Goal: Use online tool/utility: Utilize a website feature to perform a specific function

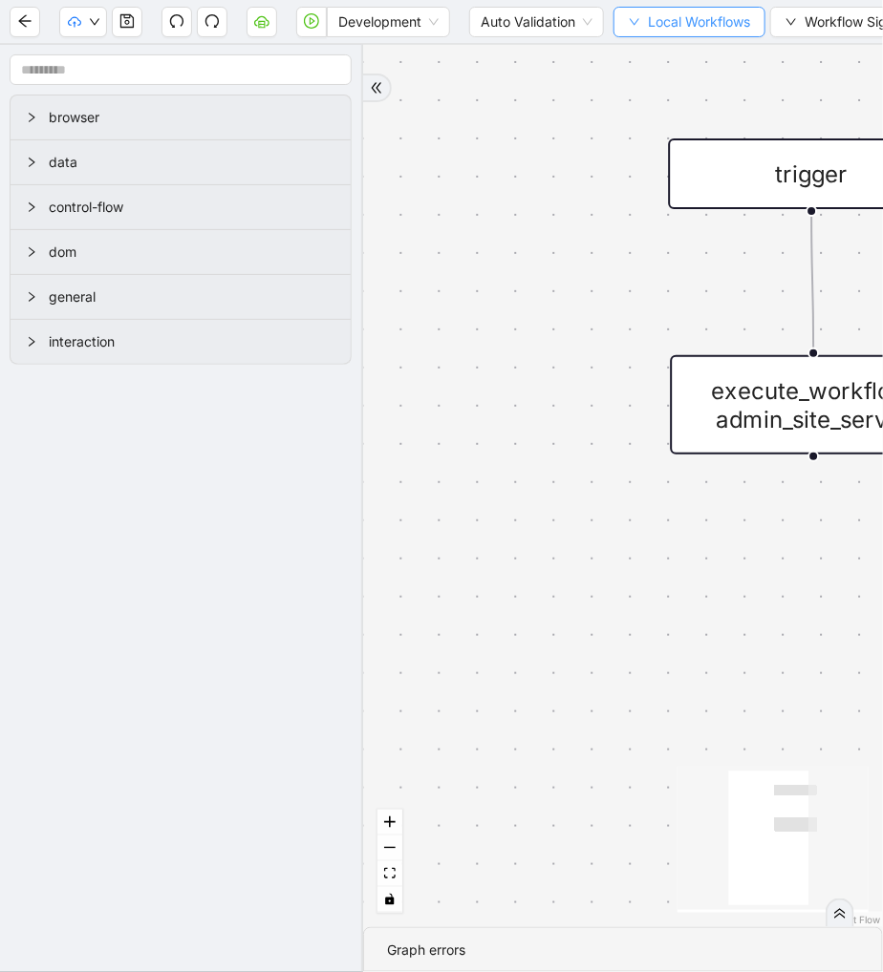
click at [640, 27] on icon "down" at bounding box center [634, 21] width 11 height 11
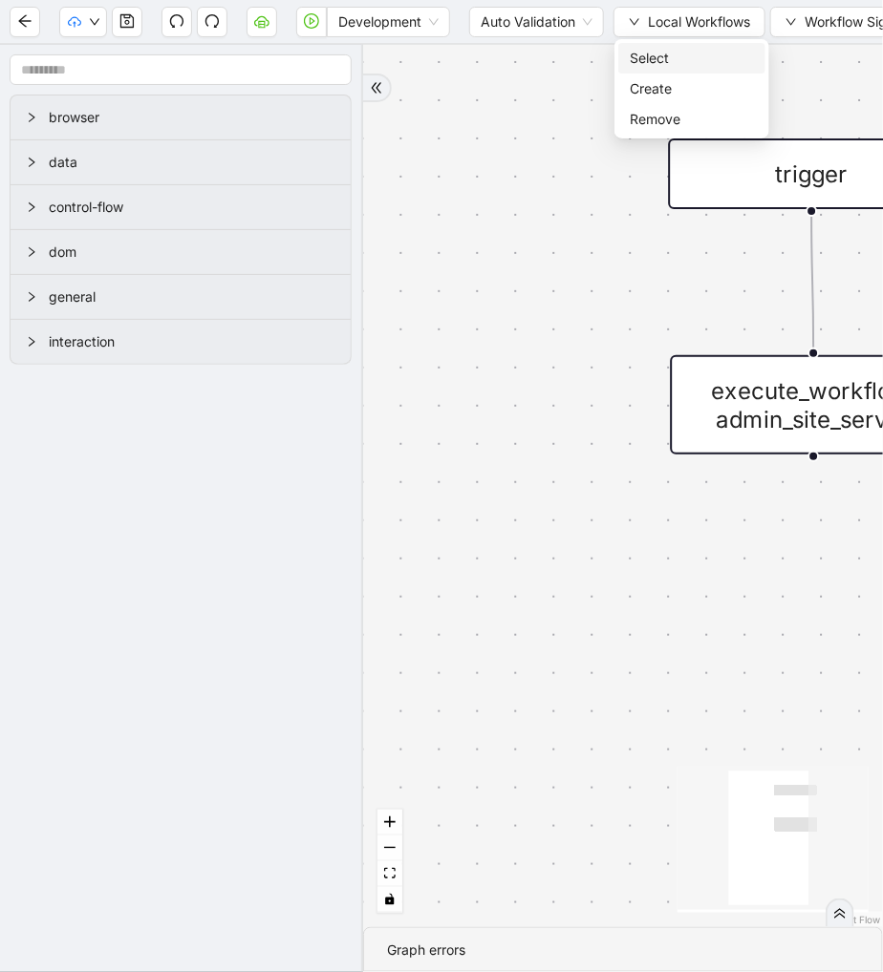
click at [643, 53] on span "Select" at bounding box center [691, 58] width 124 height 21
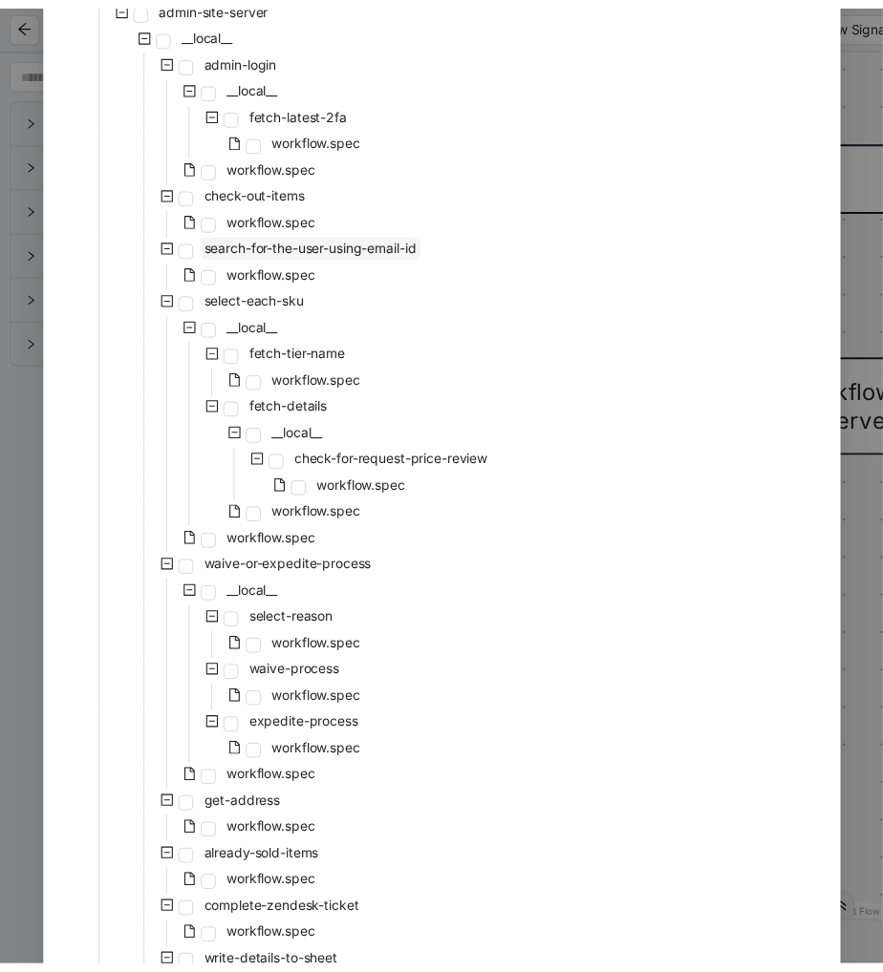
scroll to position [485, 0]
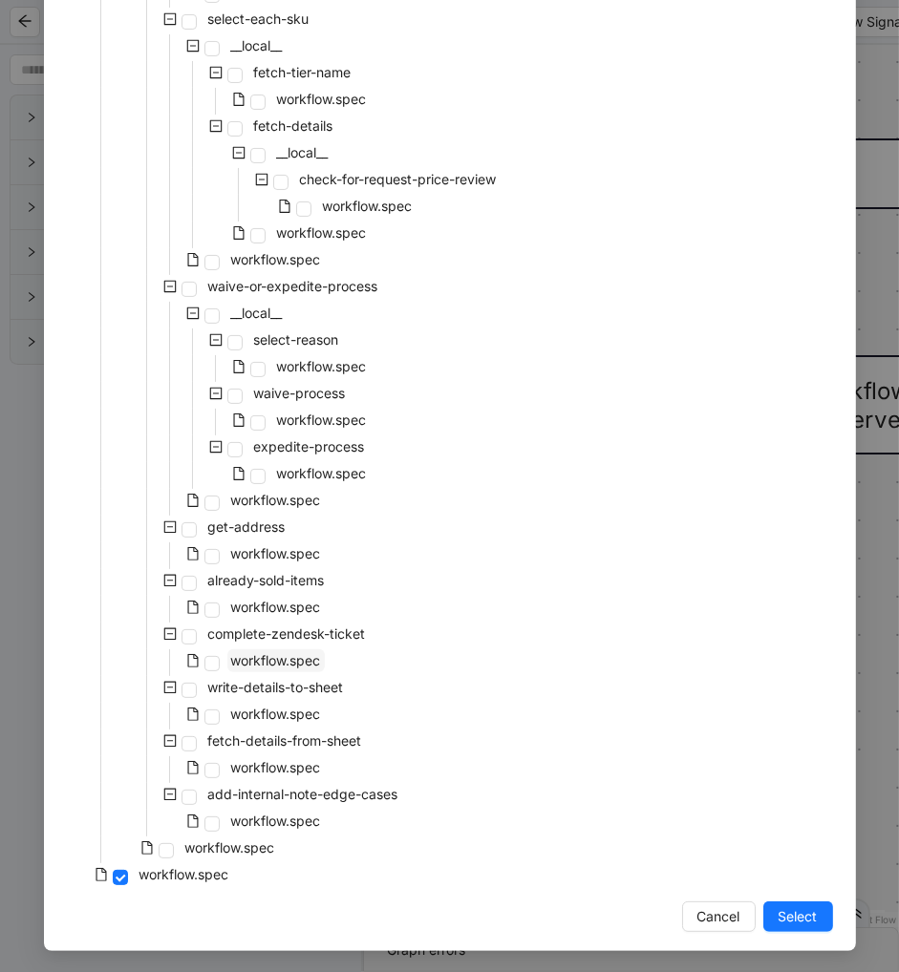
click at [280, 652] on span "workflow.spec" at bounding box center [276, 660] width 90 height 16
drag, startPoint x: 777, startPoint y: 915, endPoint x: 455, endPoint y: 0, distance: 970.0
click at [778, 915] on span "Select" at bounding box center [797, 916] width 39 height 21
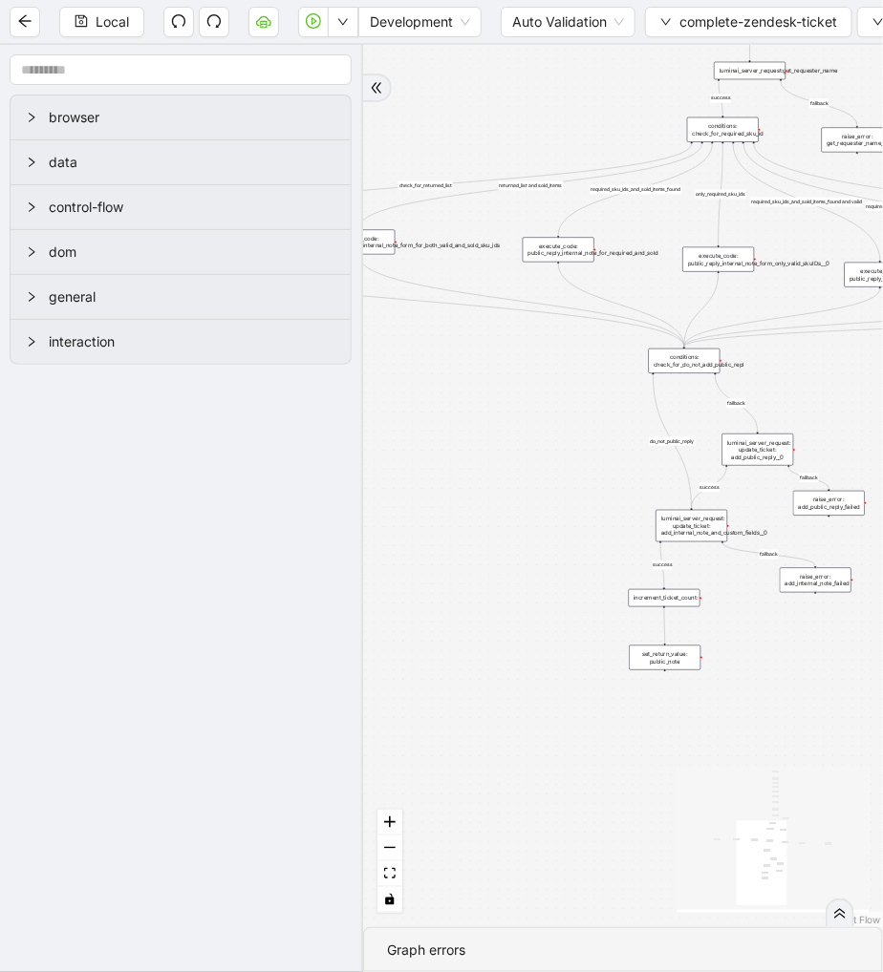
drag, startPoint x: 587, startPoint y: 501, endPoint x: 645, endPoint y: 346, distance: 165.0
click at [629, 42] on section "Local Development Auto Validation complete-zendesk-ticket Workflow Signature Wo…" at bounding box center [441, 486] width 883 height 972
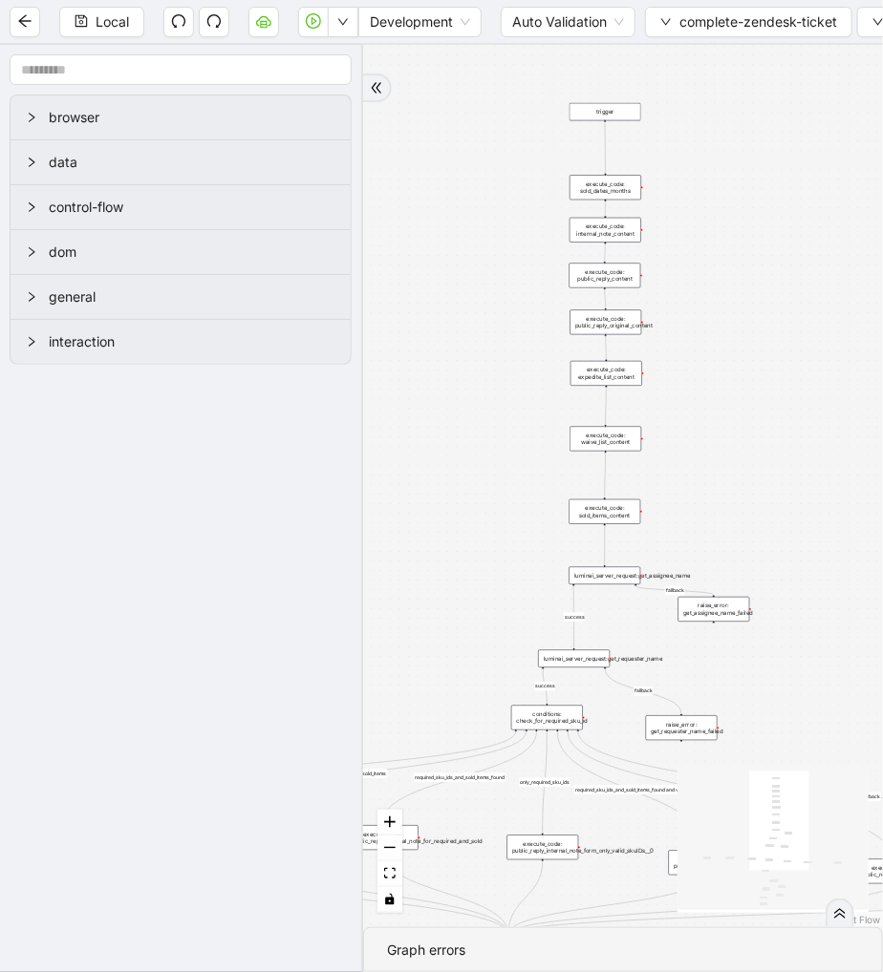
drag, startPoint x: 476, startPoint y: 99, endPoint x: 350, endPoint y: 638, distance: 553.3
click at [293, 713] on section "browser data control-flow dom general interaction fallback success fallback suc…" at bounding box center [441, 508] width 883 height 927
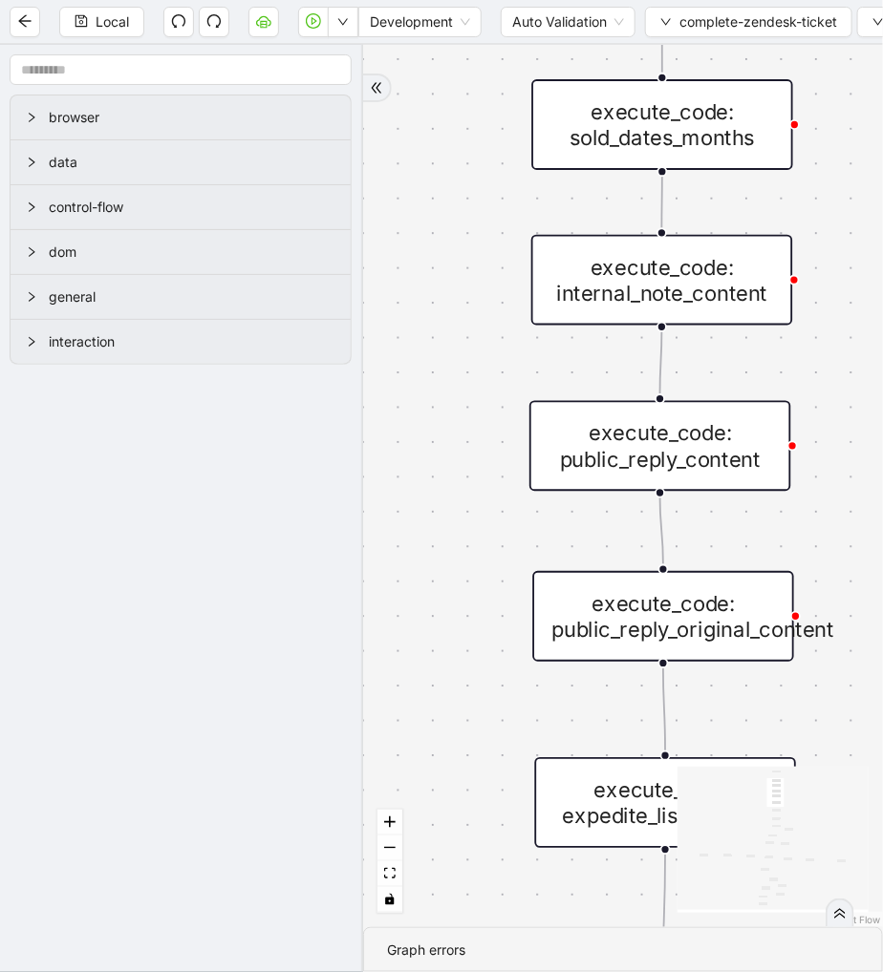
click at [648, 265] on div "execute_code: internal_note_content" at bounding box center [662, 280] width 262 height 91
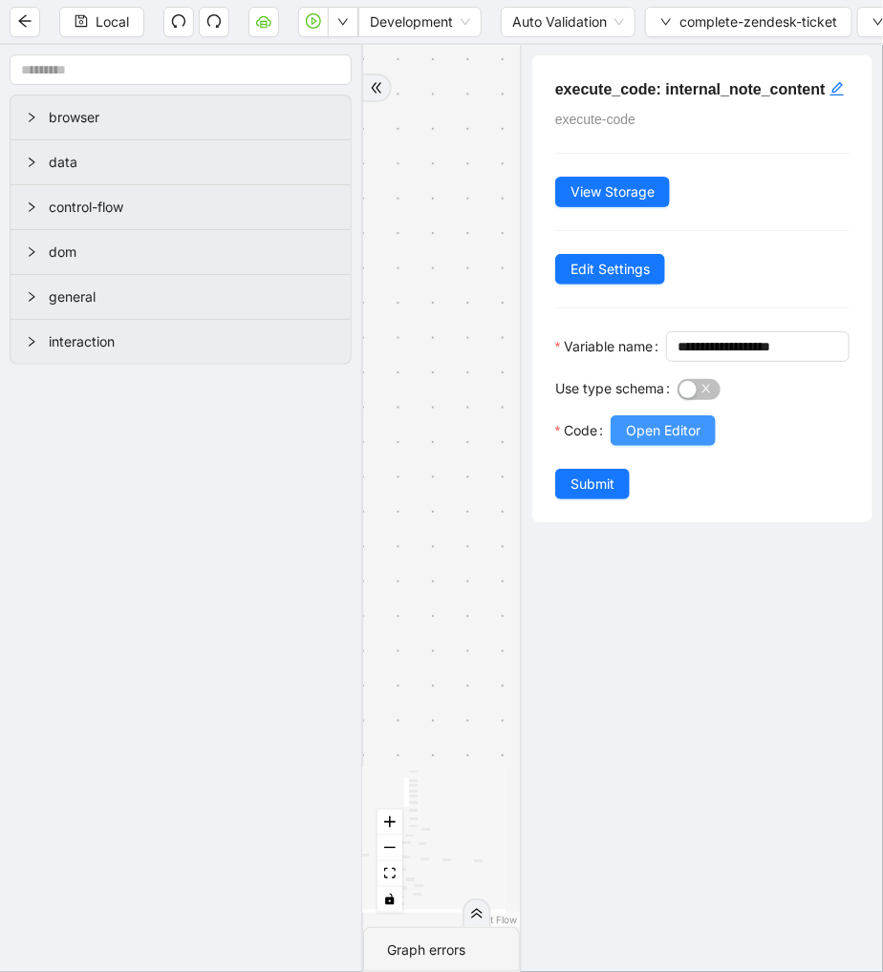
click at [692, 446] on button "Open Editor" at bounding box center [662, 430] width 105 height 31
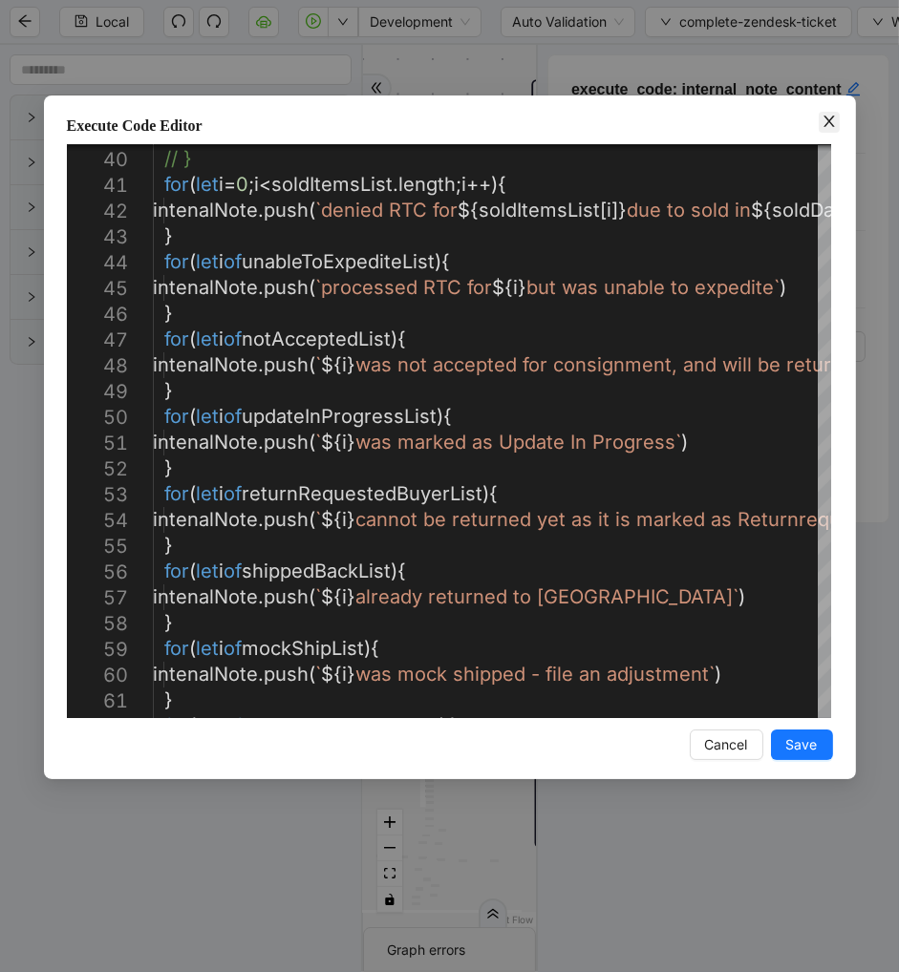
click at [825, 119] on icon "close" at bounding box center [828, 121] width 15 height 15
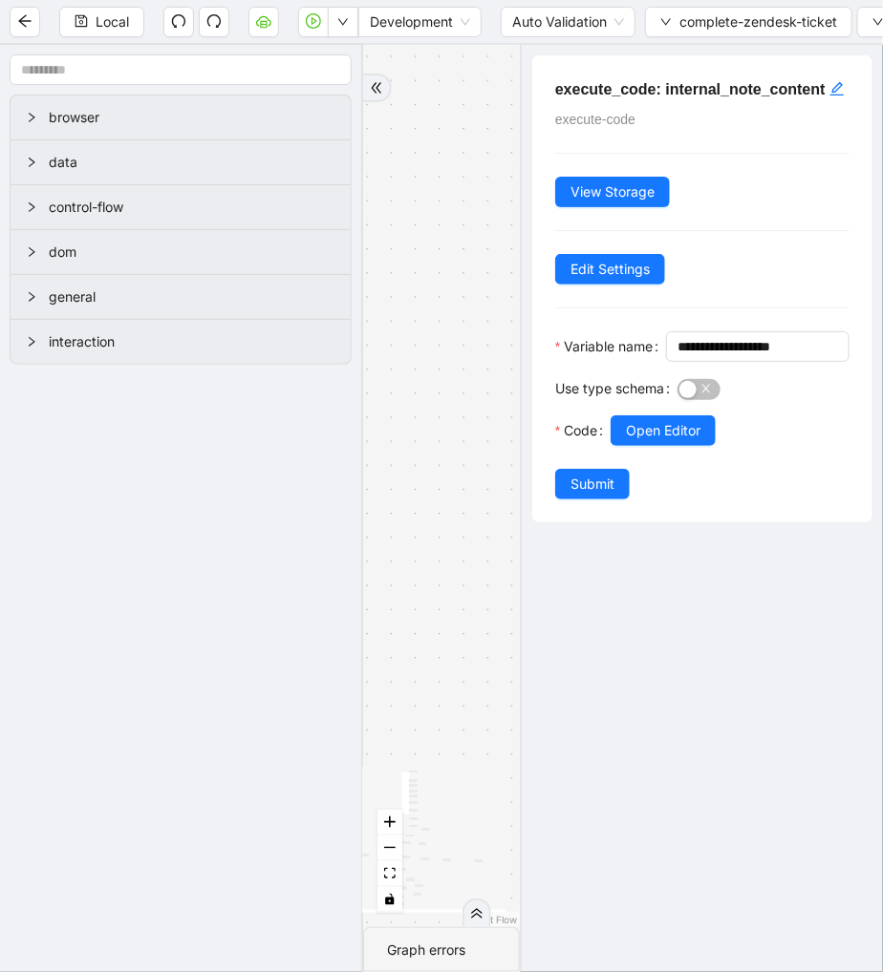
scroll to position [15, 0]
click at [479, 476] on div "fallback success fallback success fallback fallback success success fallback fa…" at bounding box center [441, 486] width 157 height 883
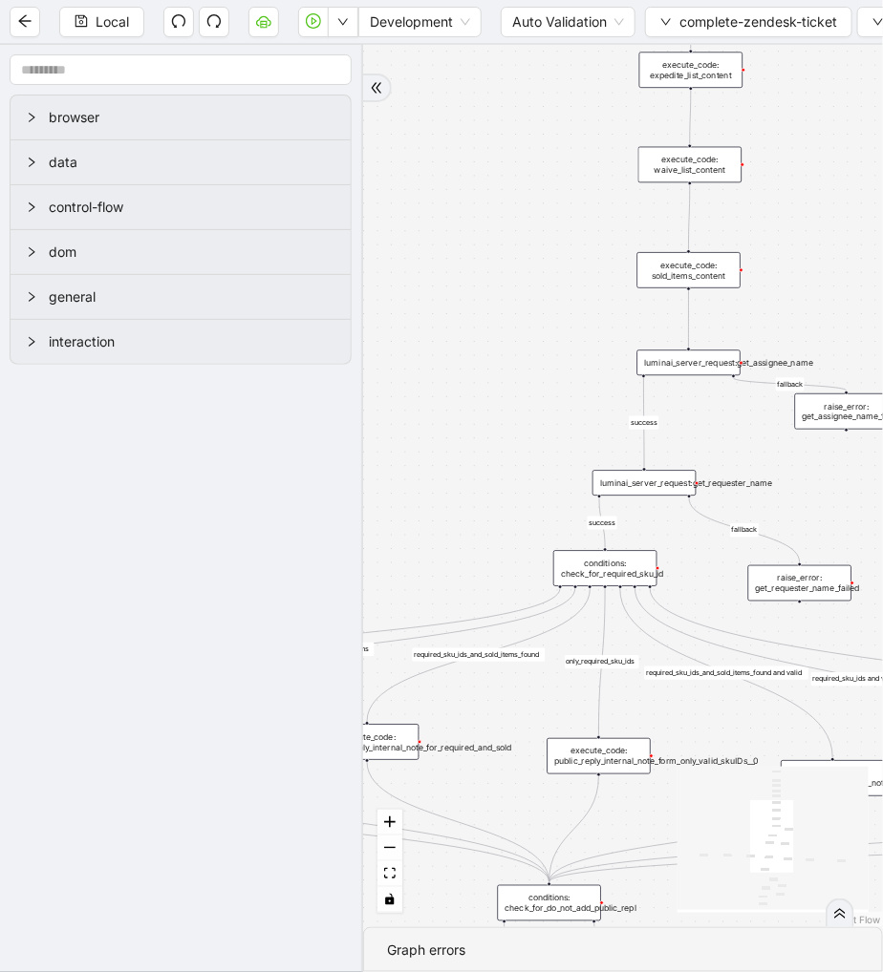
drag, startPoint x: 473, startPoint y: 478, endPoint x: 579, endPoint y: -40, distance: 528.4
click at [579, 0] on html "Local Development Auto Validation complete-zendesk-ticket Workflow Signature Wo…" at bounding box center [441, 486] width 883 height 972
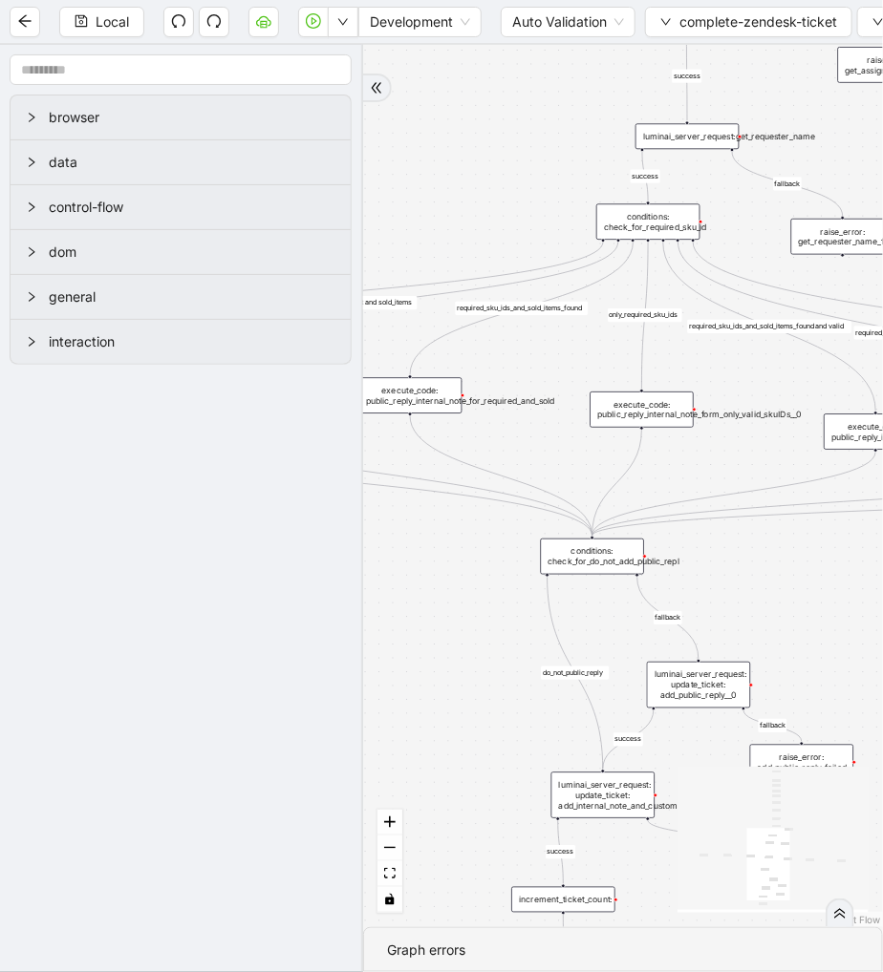
drag, startPoint x: 511, startPoint y: 243, endPoint x: 561, endPoint y: -91, distance: 337.0
click at [561, 0] on html "Local Development Auto Validation complete-zendesk-ticket Workflow Signature Wo…" at bounding box center [441, 486] width 883 height 972
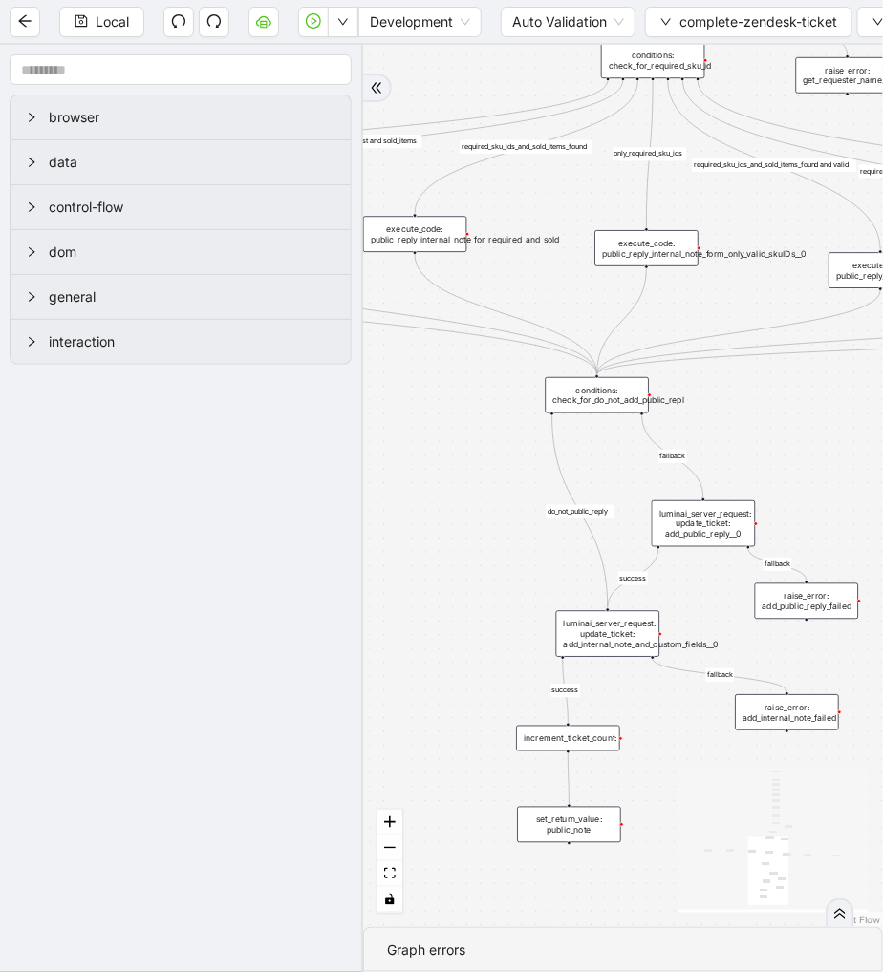
drag, startPoint x: 446, startPoint y: 561, endPoint x: 437, endPoint y: 91, distance: 470.0
click at [433, 92] on div "fallback success fallback success fallback fallback success success fallback fa…" at bounding box center [623, 486] width 520 height 883
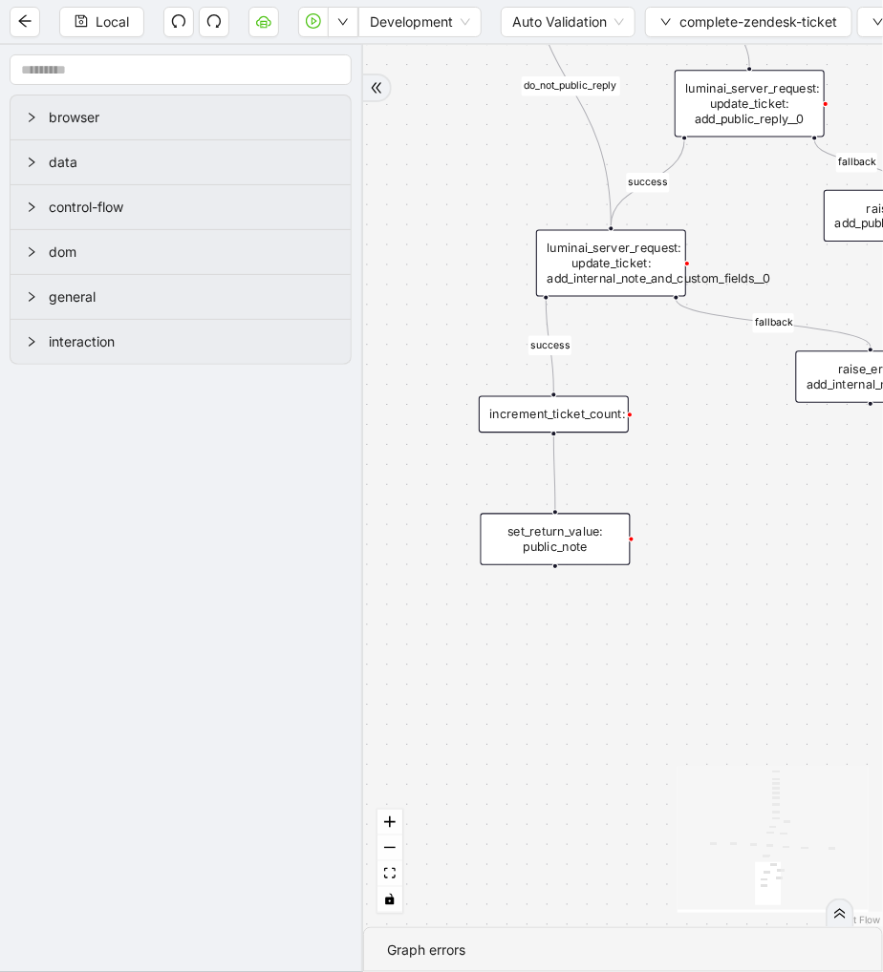
click at [617, 253] on div "luminai_server_request: update_ticket: add_internal_note_and_custom_fields__0" at bounding box center [611, 263] width 150 height 67
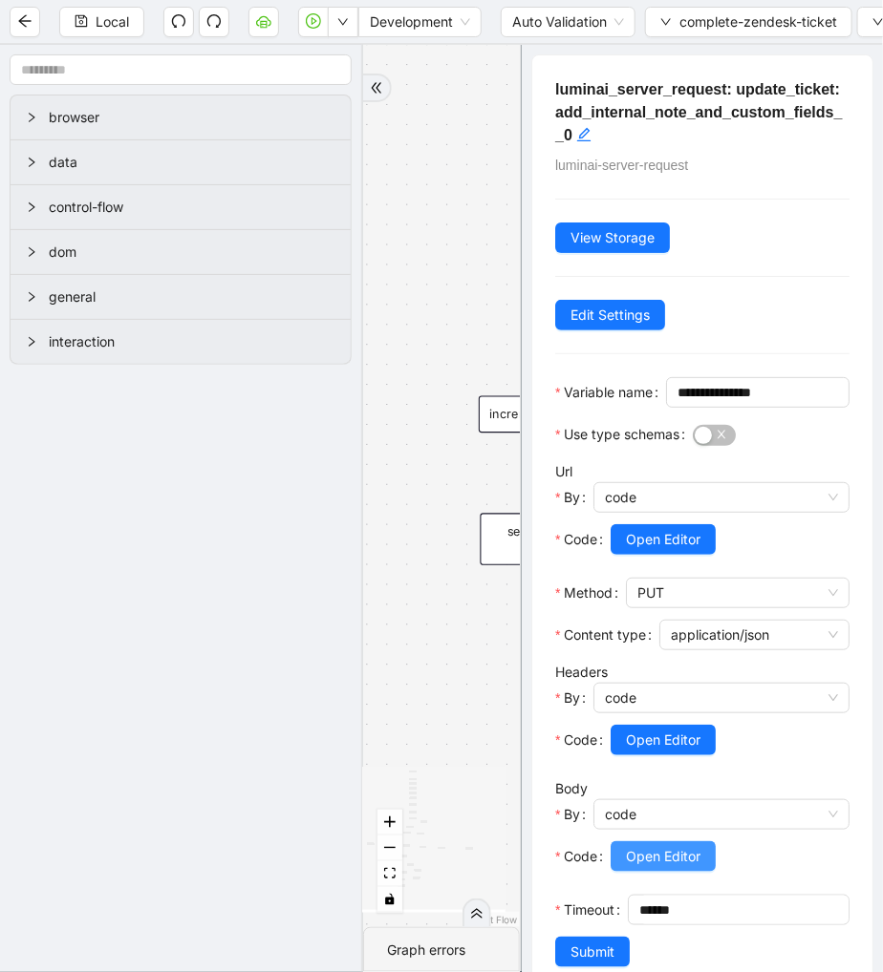
click at [666, 867] on span "Open Editor" at bounding box center [663, 856] width 75 height 21
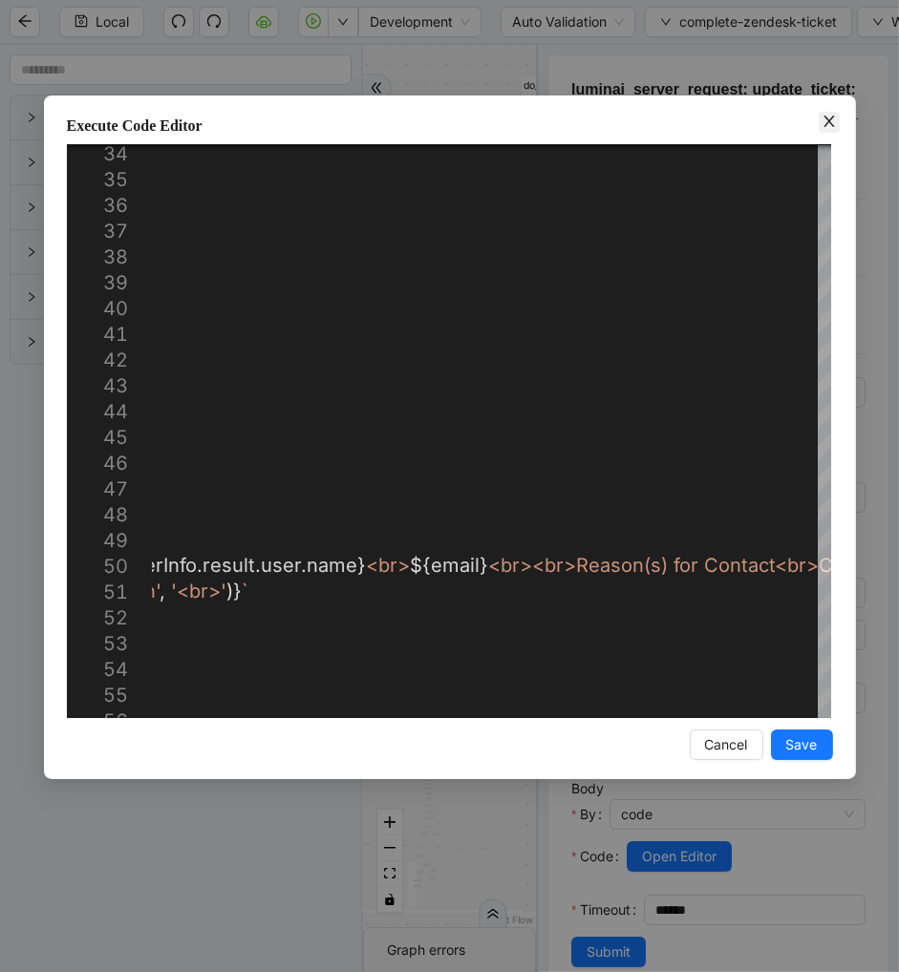
click at [824, 124] on icon "close" at bounding box center [828, 121] width 15 height 15
